Goal: Information Seeking & Learning: Learn about a topic

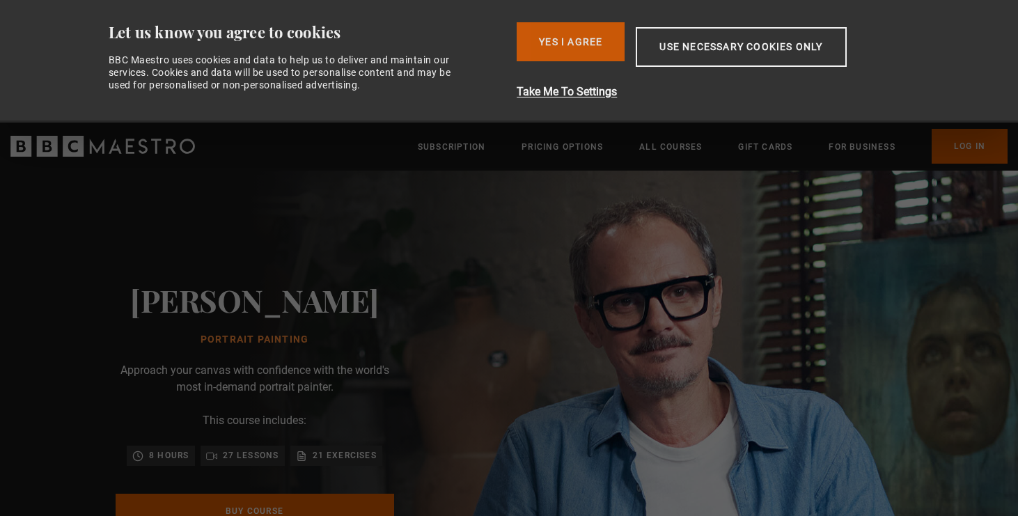
click at [591, 48] on button "Yes I Agree" at bounding box center [571, 41] width 108 height 39
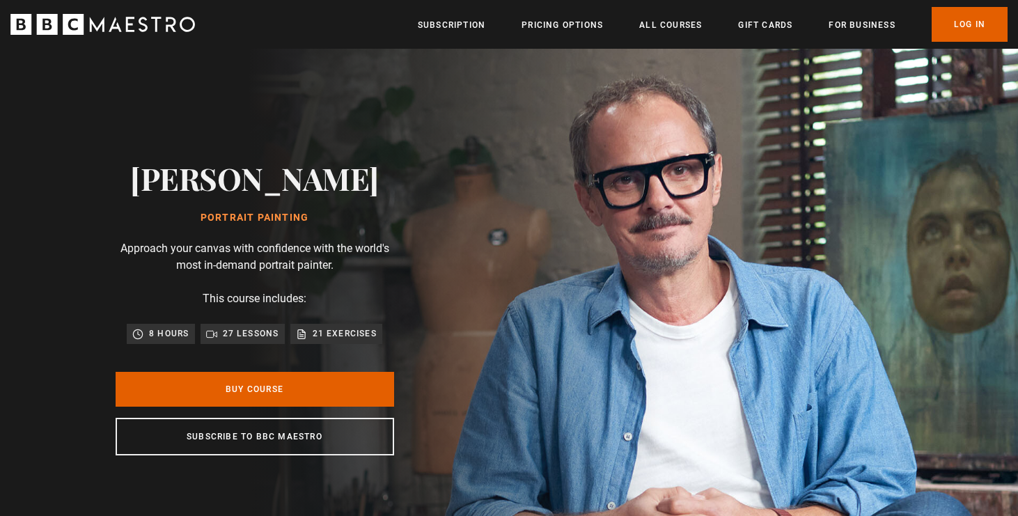
scroll to position [0, 182]
click at [569, 24] on link "Pricing Options" at bounding box center [561, 25] width 81 height 14
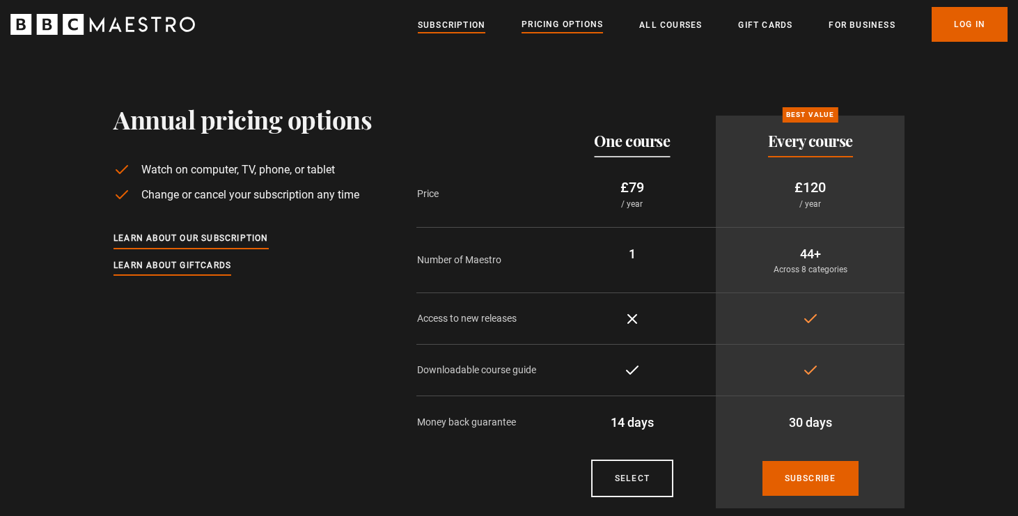
click at [472, 26] on link "Subscription" at bounding box center [452, 25] width 68 height 14
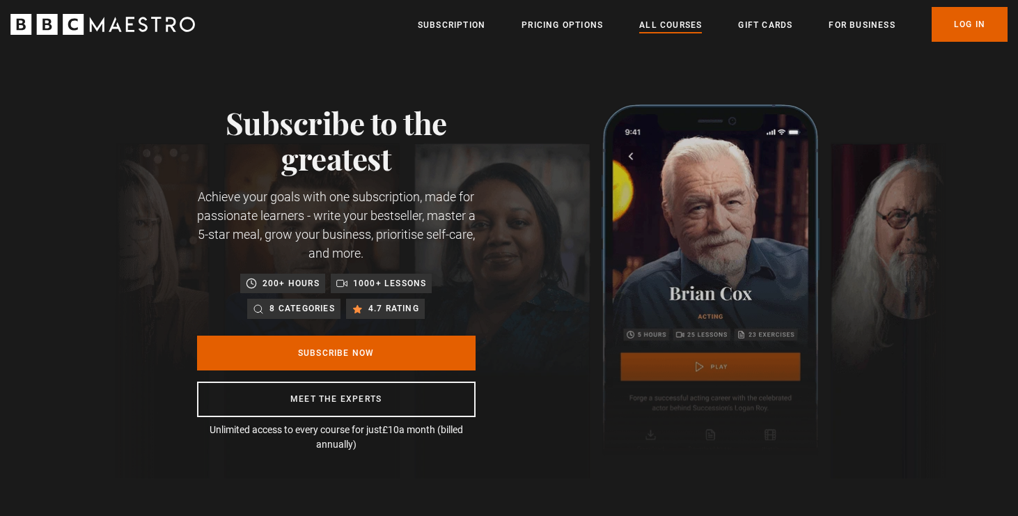
click at [689, 27] on link "All Courses" at bounding box center [670, 25] width 63 height 14
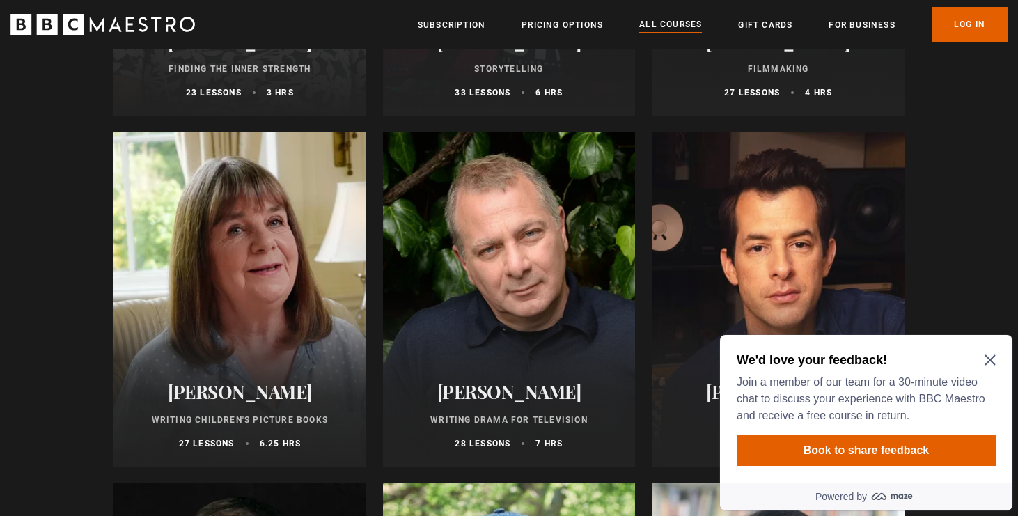
scroll to position [3898, 0]
